Goal: Find specific page/section: Find specific page/section

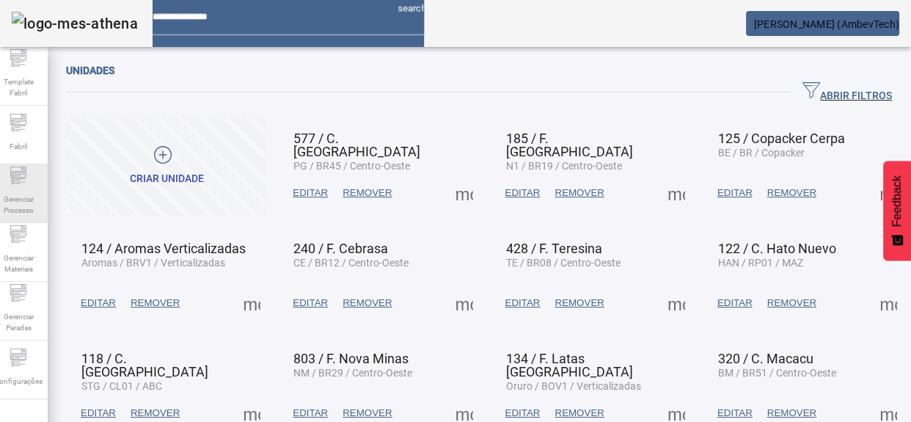
click at [19, 209] on span "Gerenciar Processo" at bounding box center [18, 204] width 44 height 31
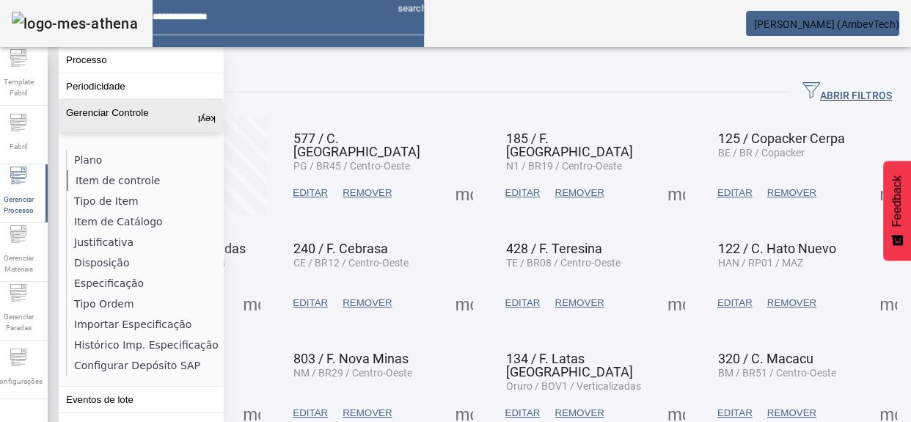
click at [100, 176] on li "Item de controle" at bounding box center [145, 180] width 156 height 21
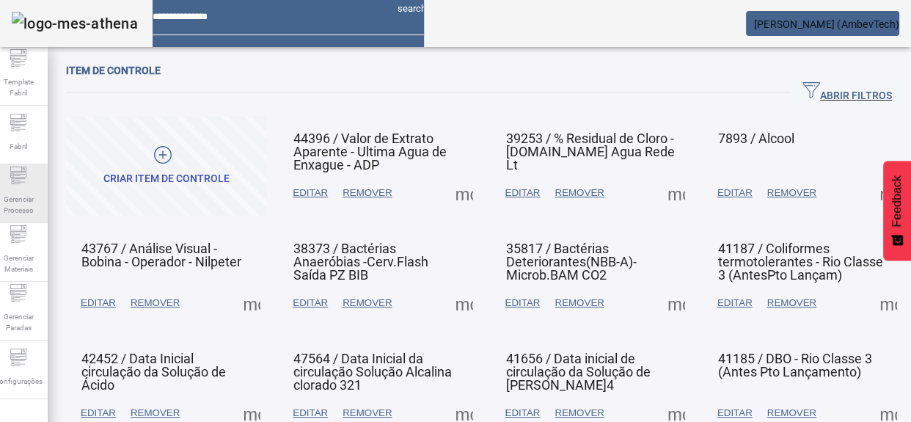
click at [12, 203] on span "Gerenciar Processo" at bounding box center [18, 204] width 44 height 31
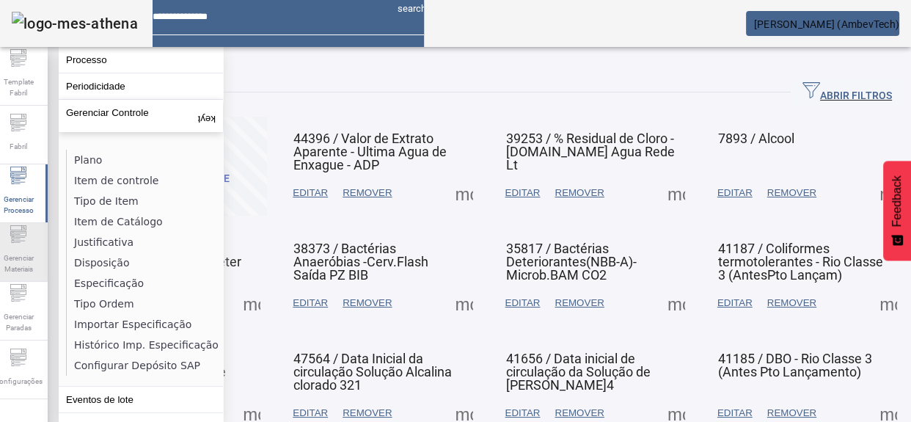
click at [17, 238] on div "Gerenciar Materiais" at bounding box center [18, 252] width 59 height 59
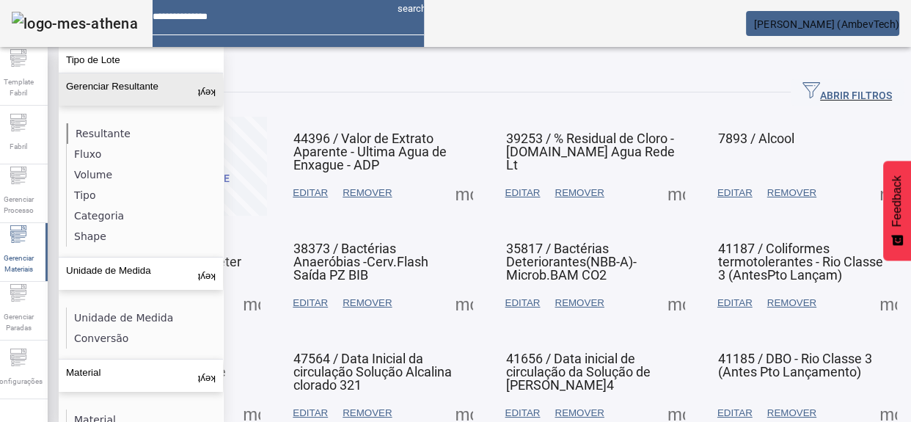
click at [98, 123] on li "Resultante" at bounding box center [145, 133] width 156 height 21
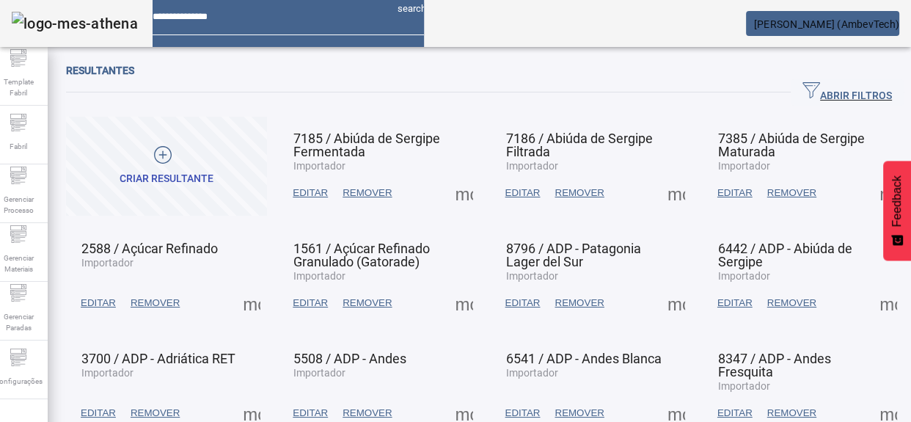
click at [803, 90] on span "ABRIR FILTROS" at bounding box center [848, 92] width 90 height 22
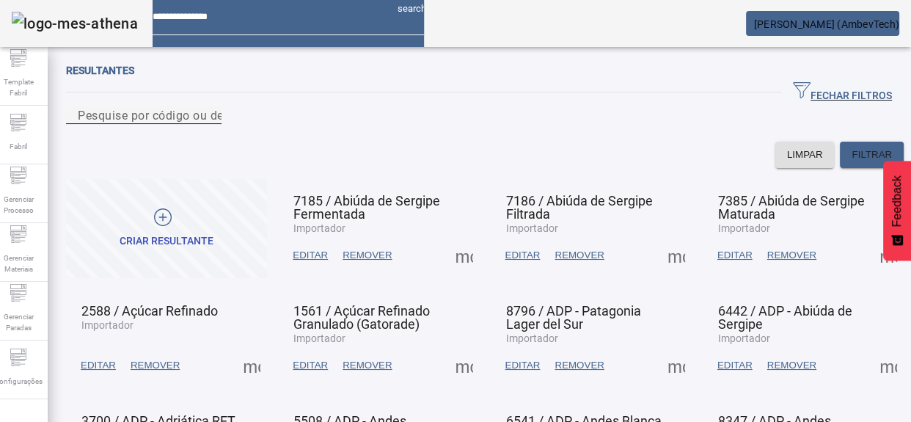
drag, startPoint x: 389, startPoint y: 147, endPoint x: 376, endPoint y: 135, distance: 17.7
click at [222, 142] on mat-form-field "Pesquise por código ou descrição" at bounding box center [144, 124] width 156 height 36
click at [210, 124] on input "Pesquise por código ou descrição" at bounding box center [144, 115] width 132 height 18
paste input "**********"
type input "**********"
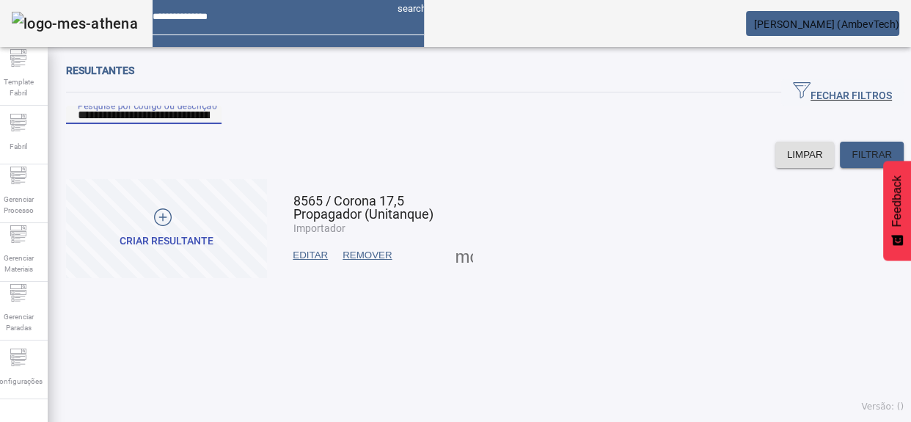
click at [296, 273] on span at bounding box center [310, 255] width 50 height 35
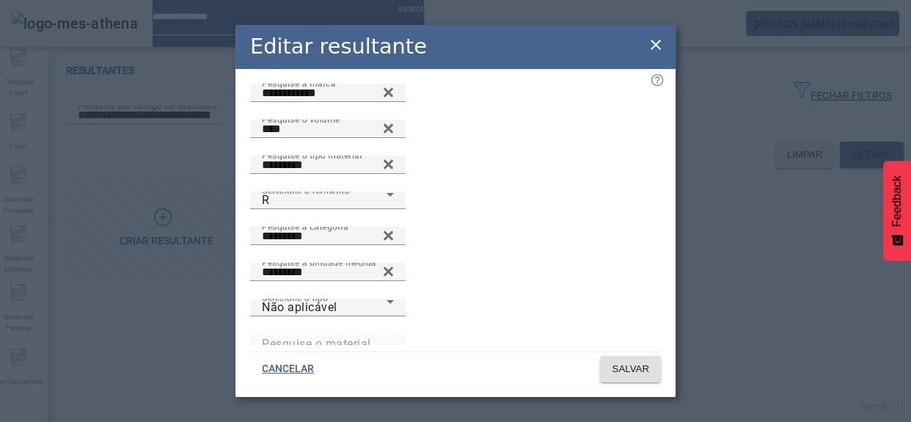
scroll to position [91, 0]
